Goal: Task Accomplishment & Management: Use online tool/utility

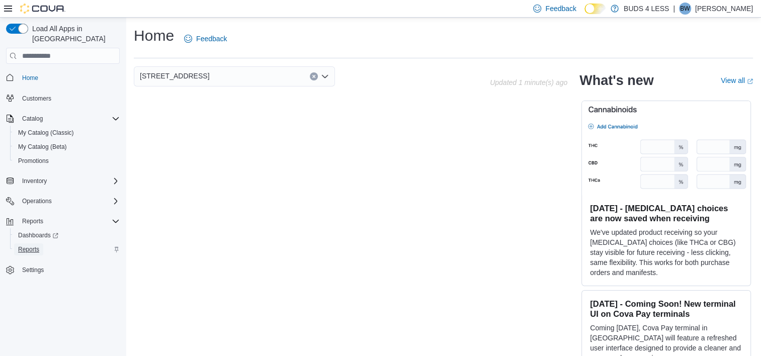
click at [40, 243] on link "Reports" at bounding box center [28, 249] width 29 height 12
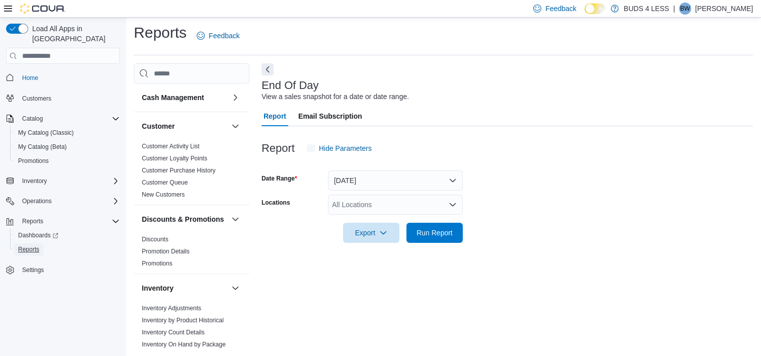
scroll to position [6, 0]
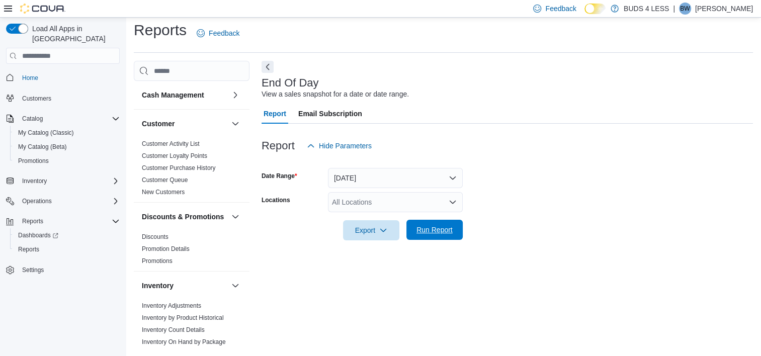
click at [438, 228] on span "Run Report" at bounding box center [434, 230] width 36 height 10
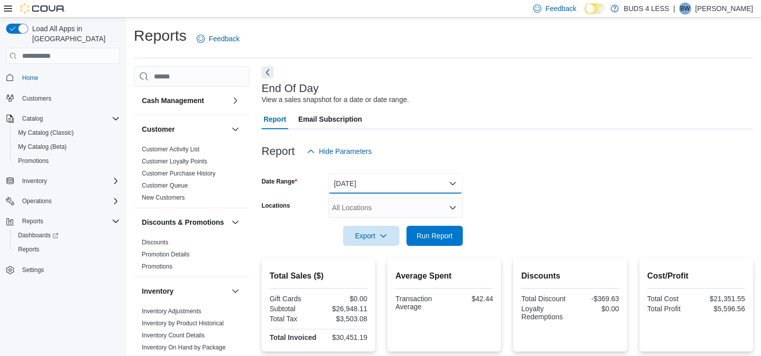
click at [381, 177] on button "Today" at bounding box center [395, 183] width 135 height 20
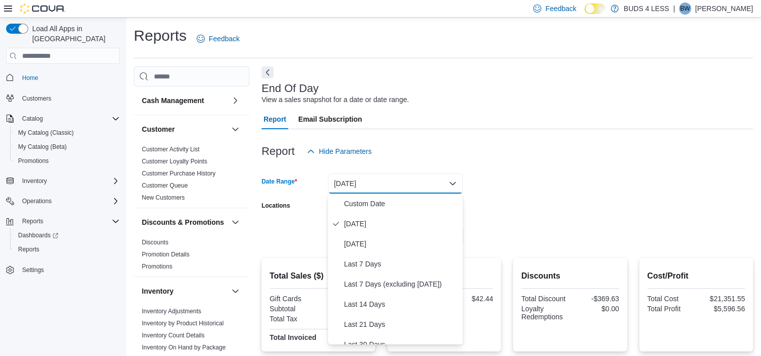
click at [577, 187] on form "Date Range Today Locations All Locations Export Run Report" at bounding box center [506, 203] width 491 height 84
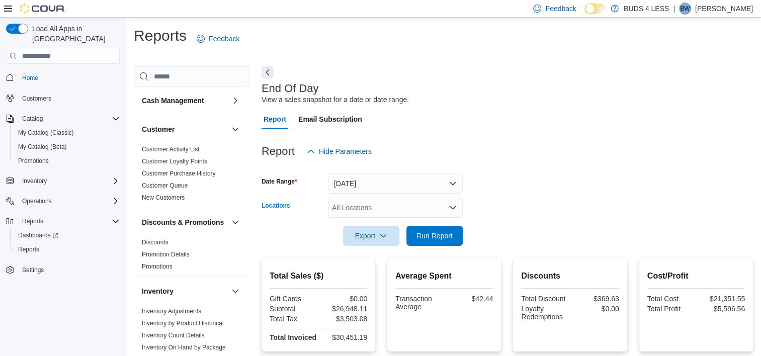
click at [364, 204] on div "All Locations" at bounding box center [395, 208] width 135 height 20
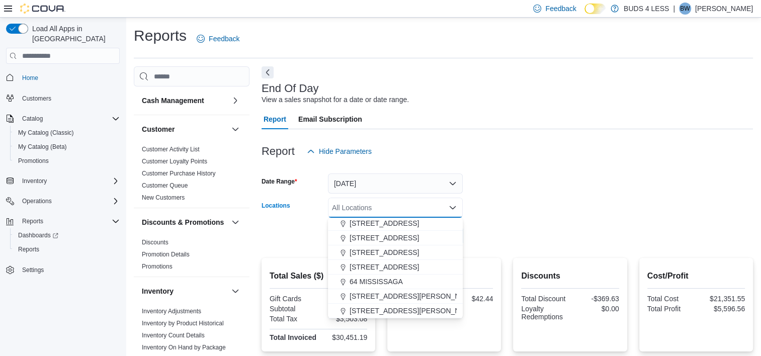
click at [368, 259] on button "23 Young Street" at bounding box center [395, 252] width 135 height 15
click at [373, 265] on span "489 Yonge St, Unit 2" at bounding box center [383, 267] width 69 height 10
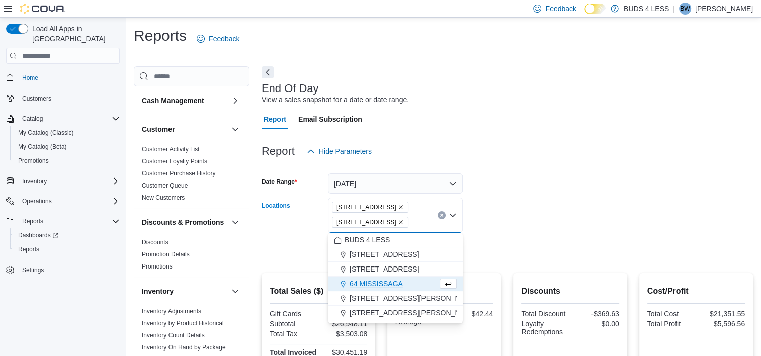
scroll to position [0, 0]
click at [398, 209] on icon "Remove 23 Young Street from selection in this group" at bounding box center [401, 207] width 6 height 6
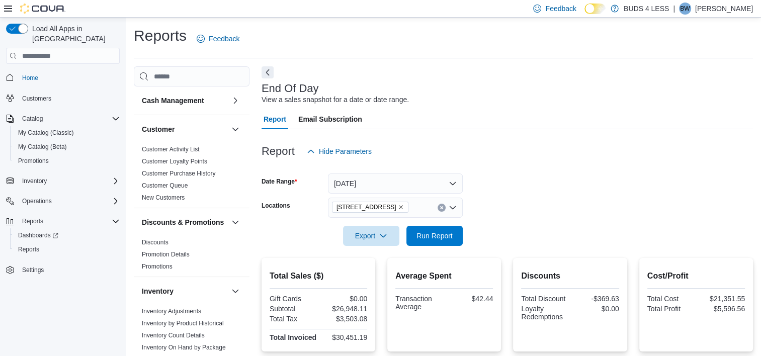
drag, startPoint x: 542, startPoint y: 243, endPoint x: 536, endPoint y: 238, distance: 7.9
click at [537, 239] on form "Date Range Today Locations 489 Yonge St, Unit 2 Export Run Report" at bounding box center [506, 203] width 491 height 84
click at [423, 233] on span "Run Report" at bounding box center [434, 235] width 36 height 10
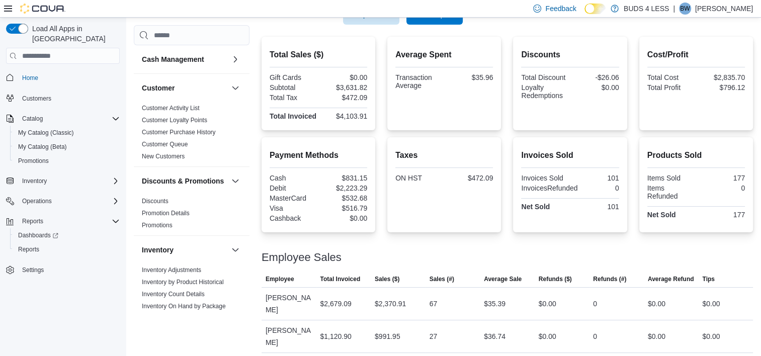
scroll to position [222, 0]
